Goal: Check status

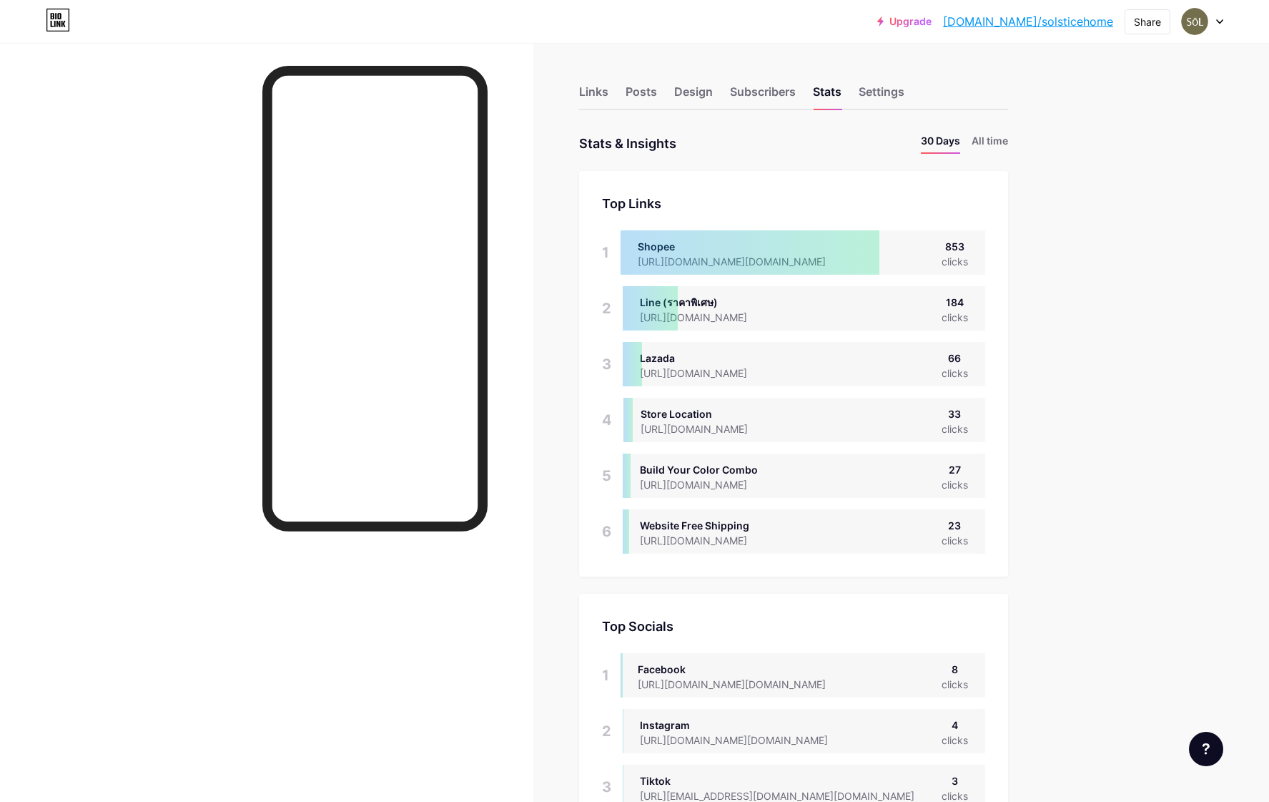
scroll to position [802, 1269]
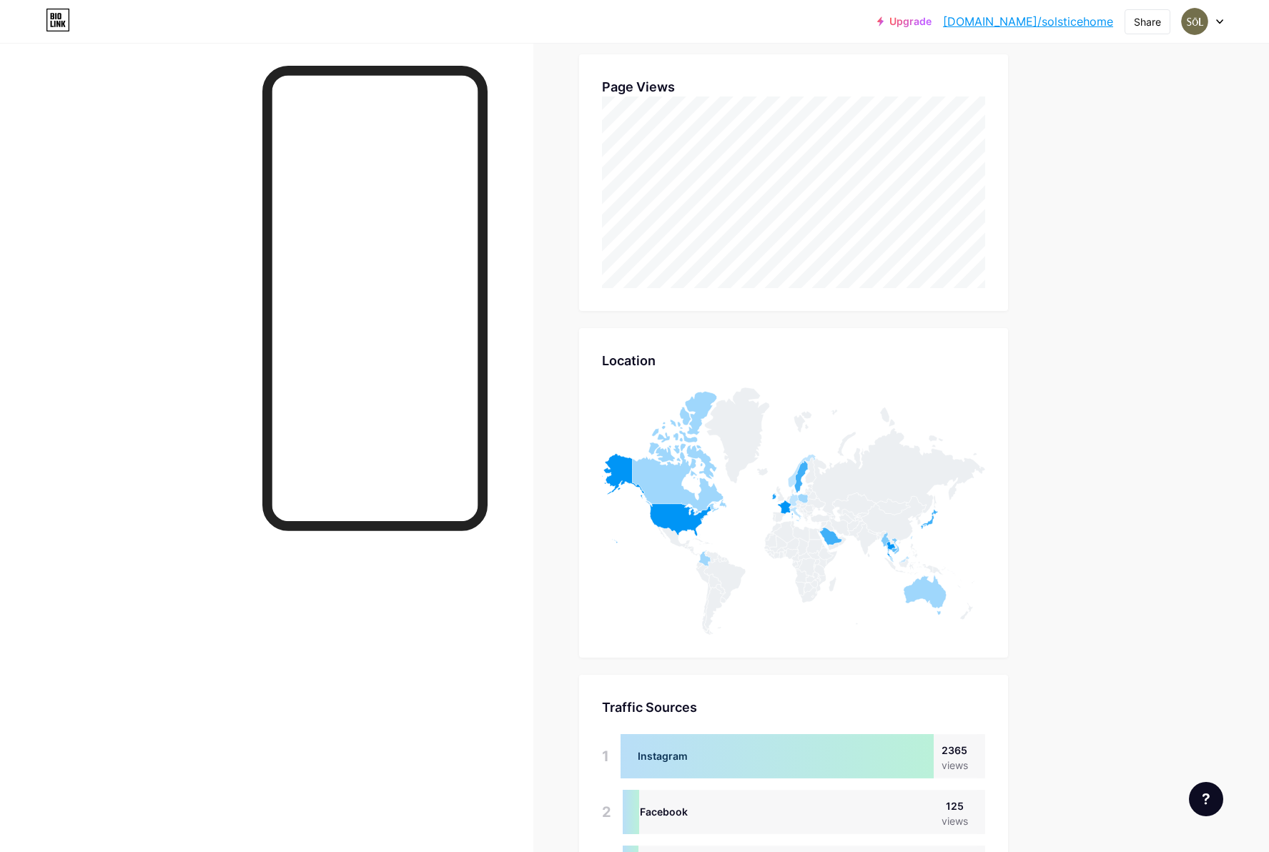
scroll to position [488, 0]
